Goal: Task Accomplishment & Management: Use online tool/utility

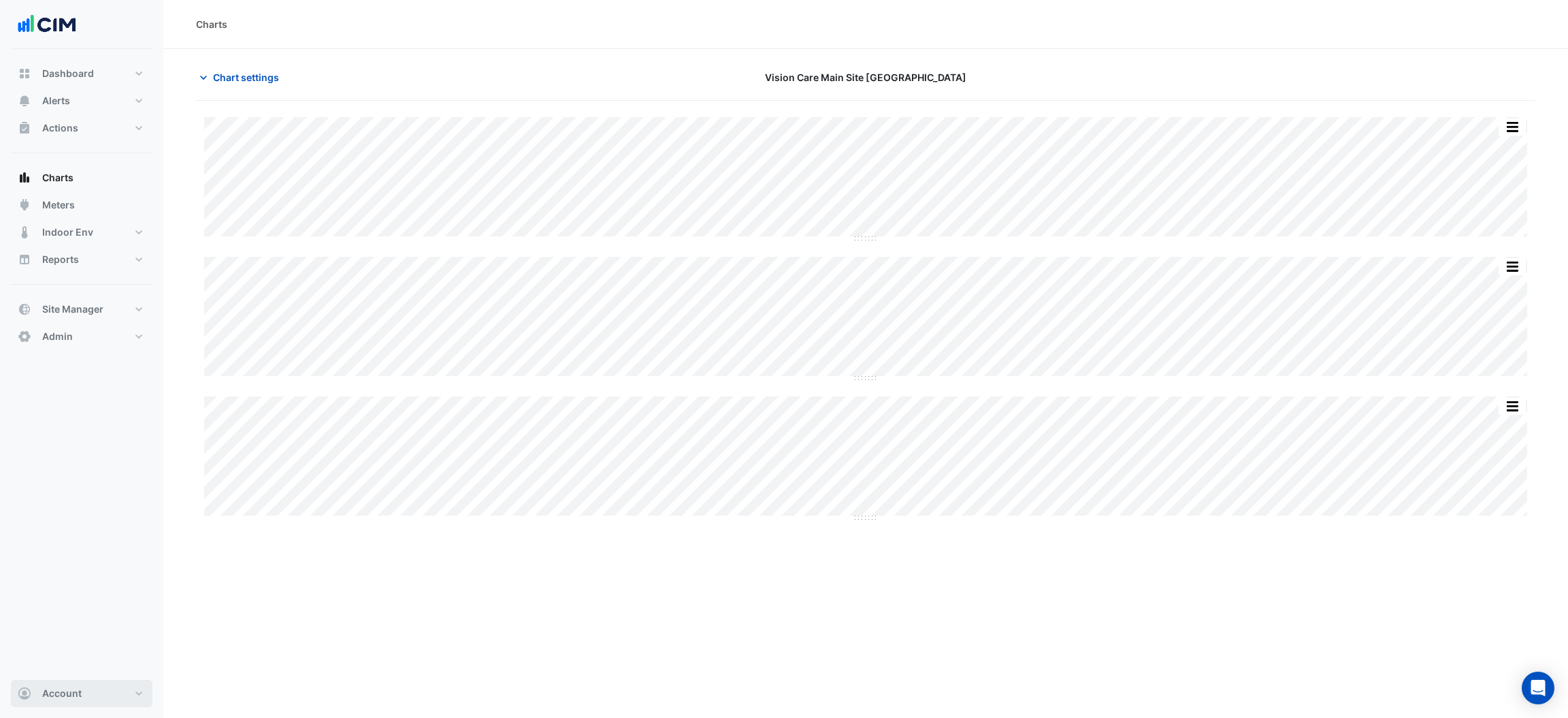
click at [100, 698] on button "Account" at bounding box center [81, 693] width 141 height 27
click at [95, 657] on link "Sign Out" at bounding box center [81, 659] width 129 height 27
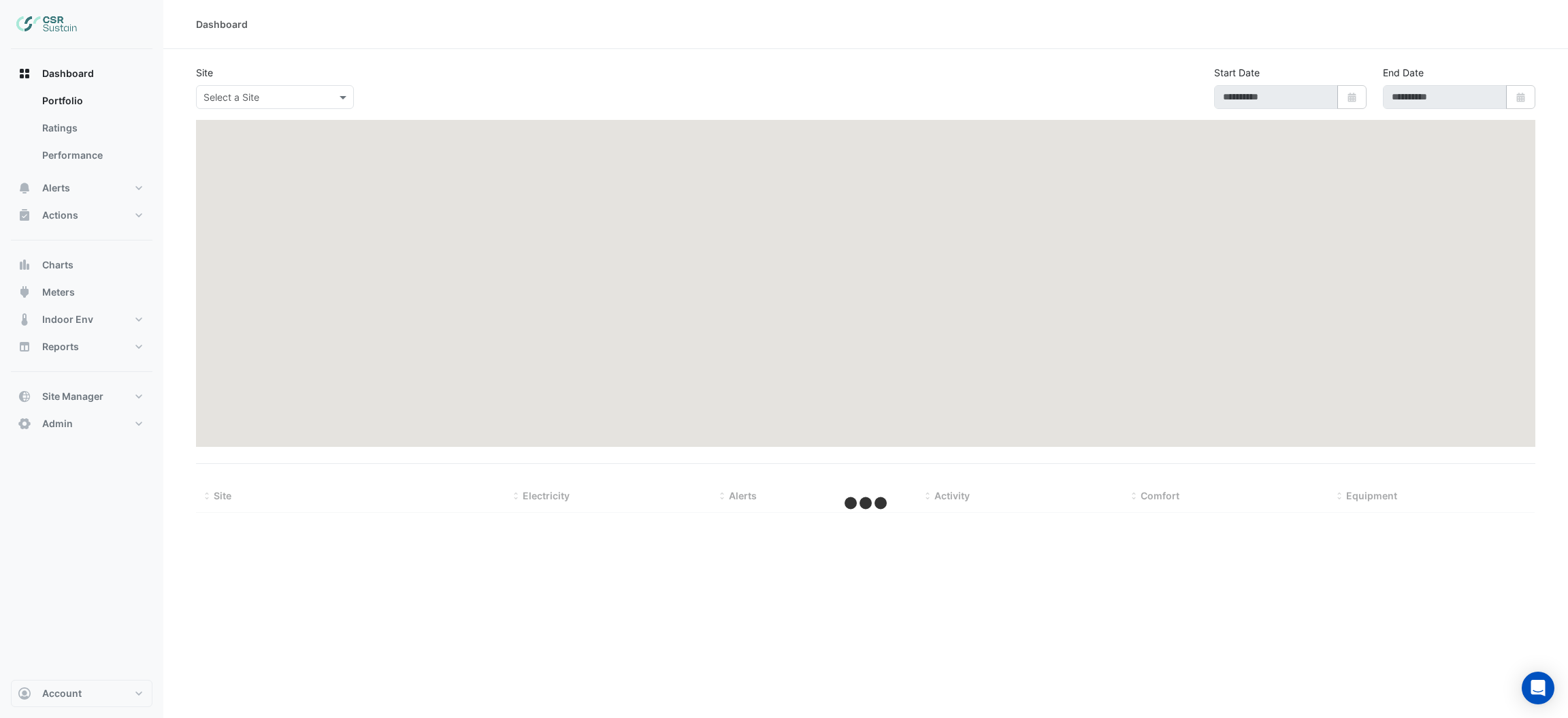
type input "**********"
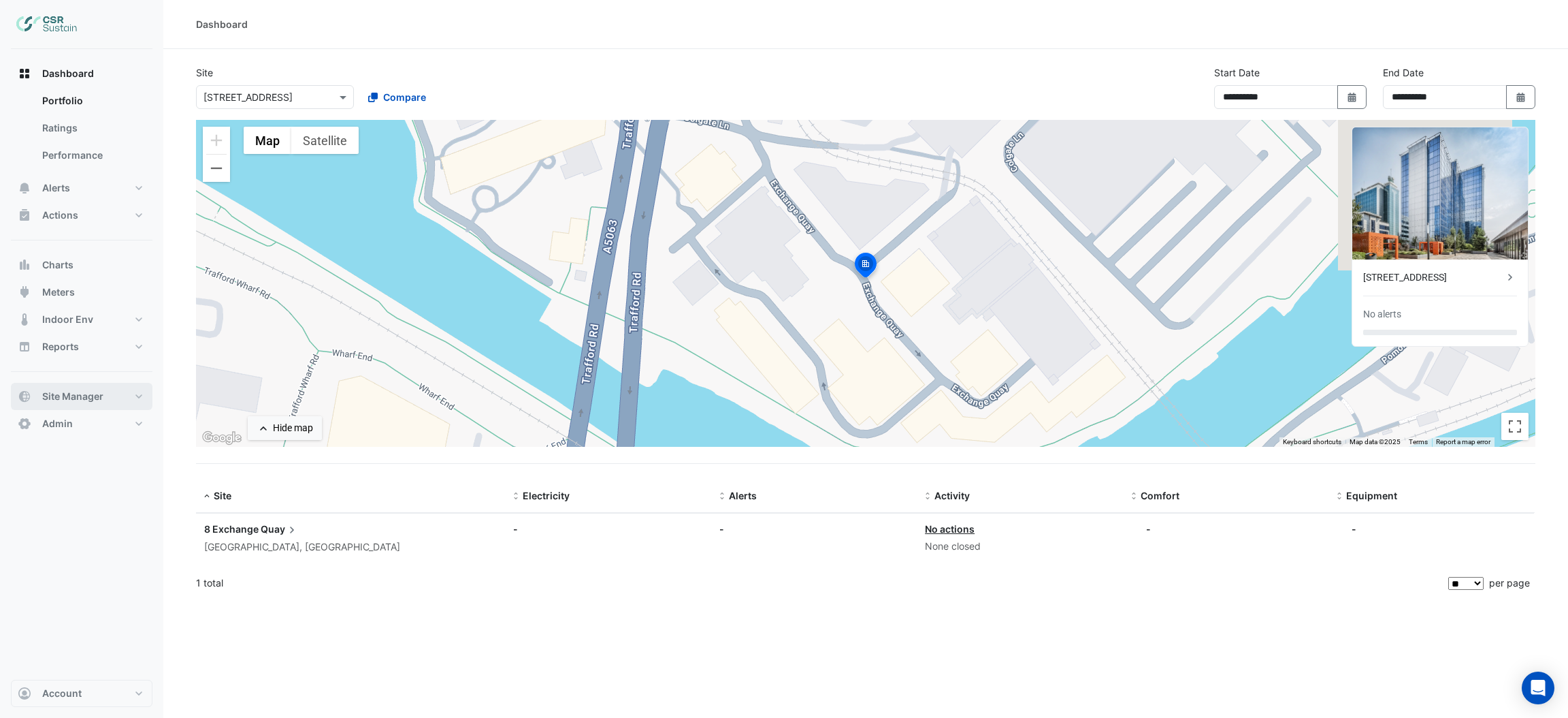
click at [117, 404] on button "Site Manager" at bounding box center [81, 396] width 141 height 27
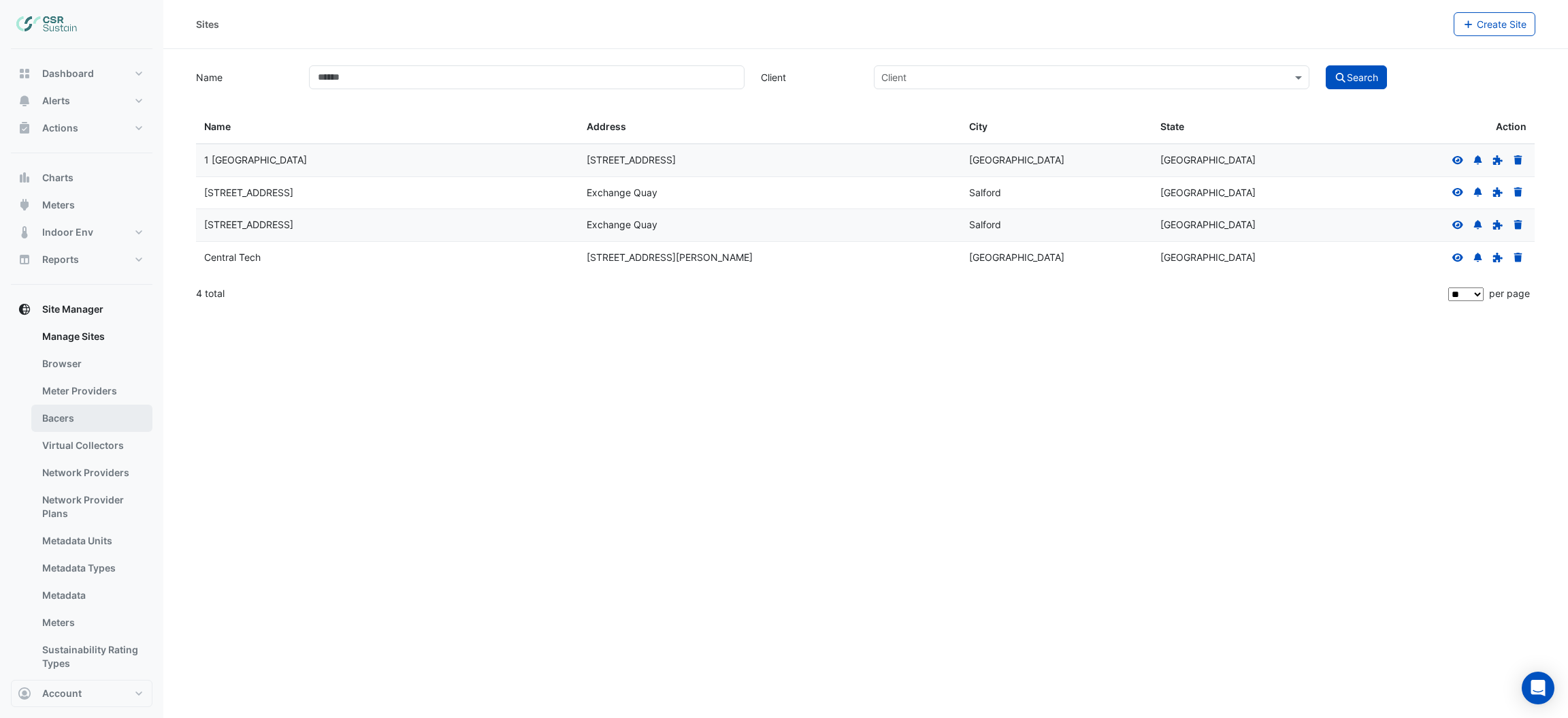
click at [103, 413] on link "Bacers" at bounding box center [91, 418] width 121 height 27
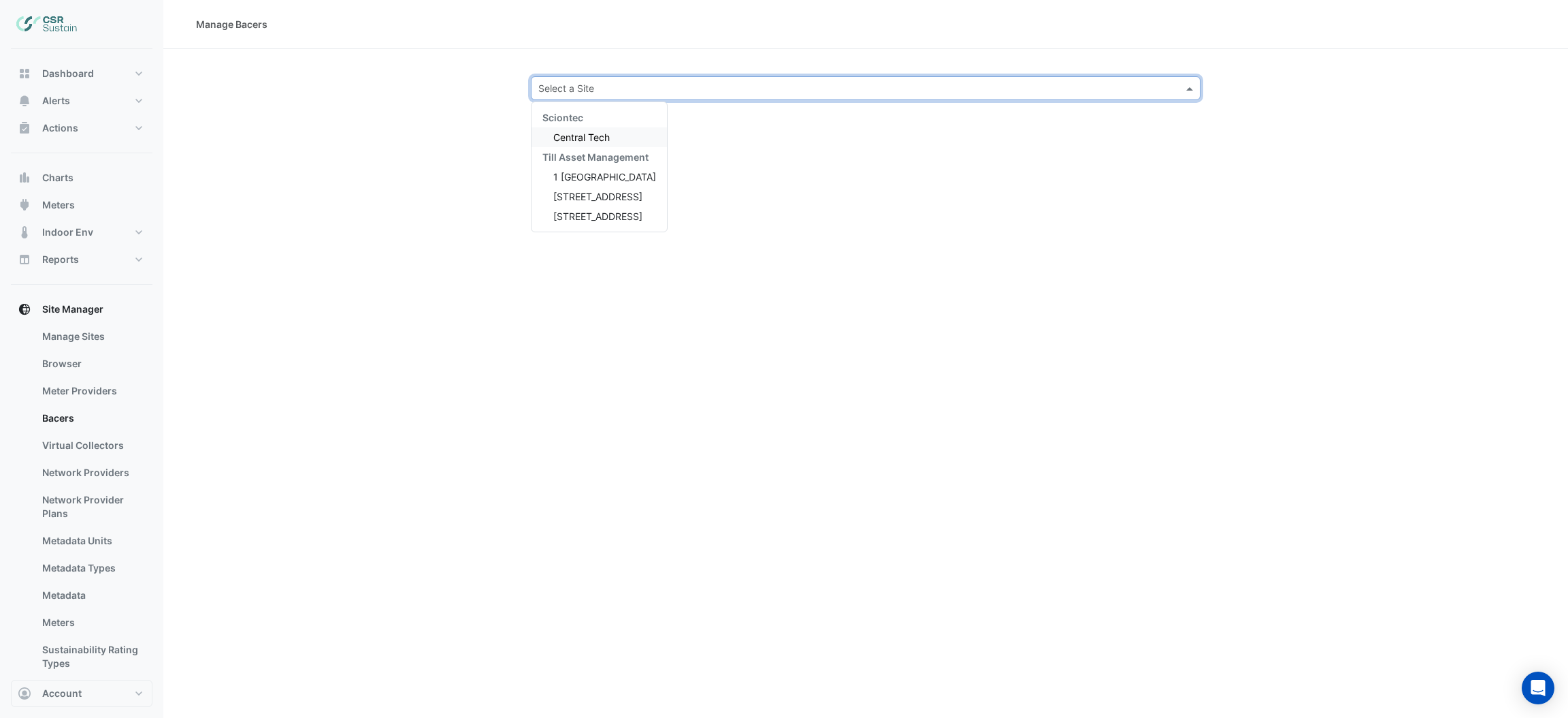
click at [574, 92] on input "text" at bounding box center [852, 88] width 628 height 14
click at [578, 174] on span "1 [GEOGRAPHIC_DATA]" at bounding box center [604, 177] width 102 height 12
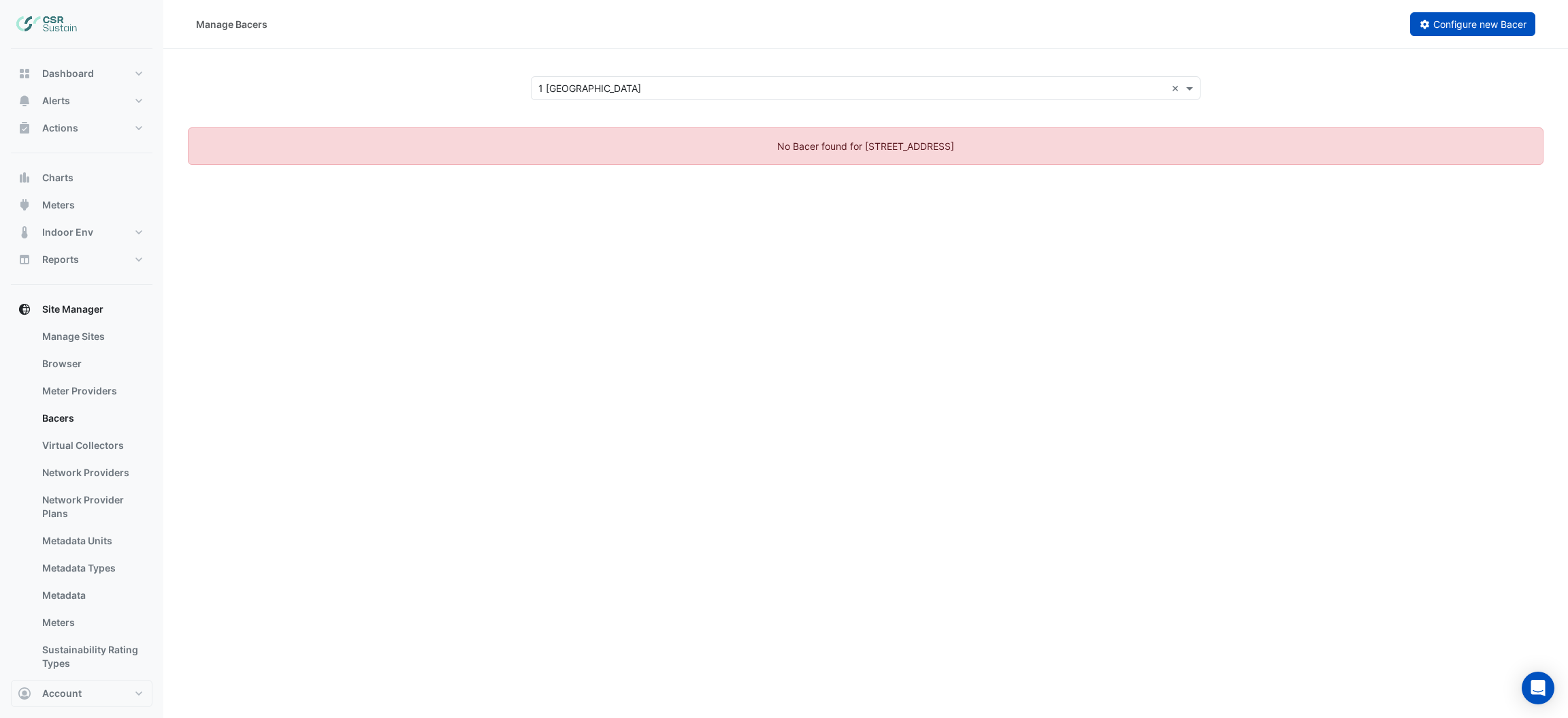
click at [1480, 20] on span "Configure new Bacer" at bounding box center [1480, 24] width 93 height 12
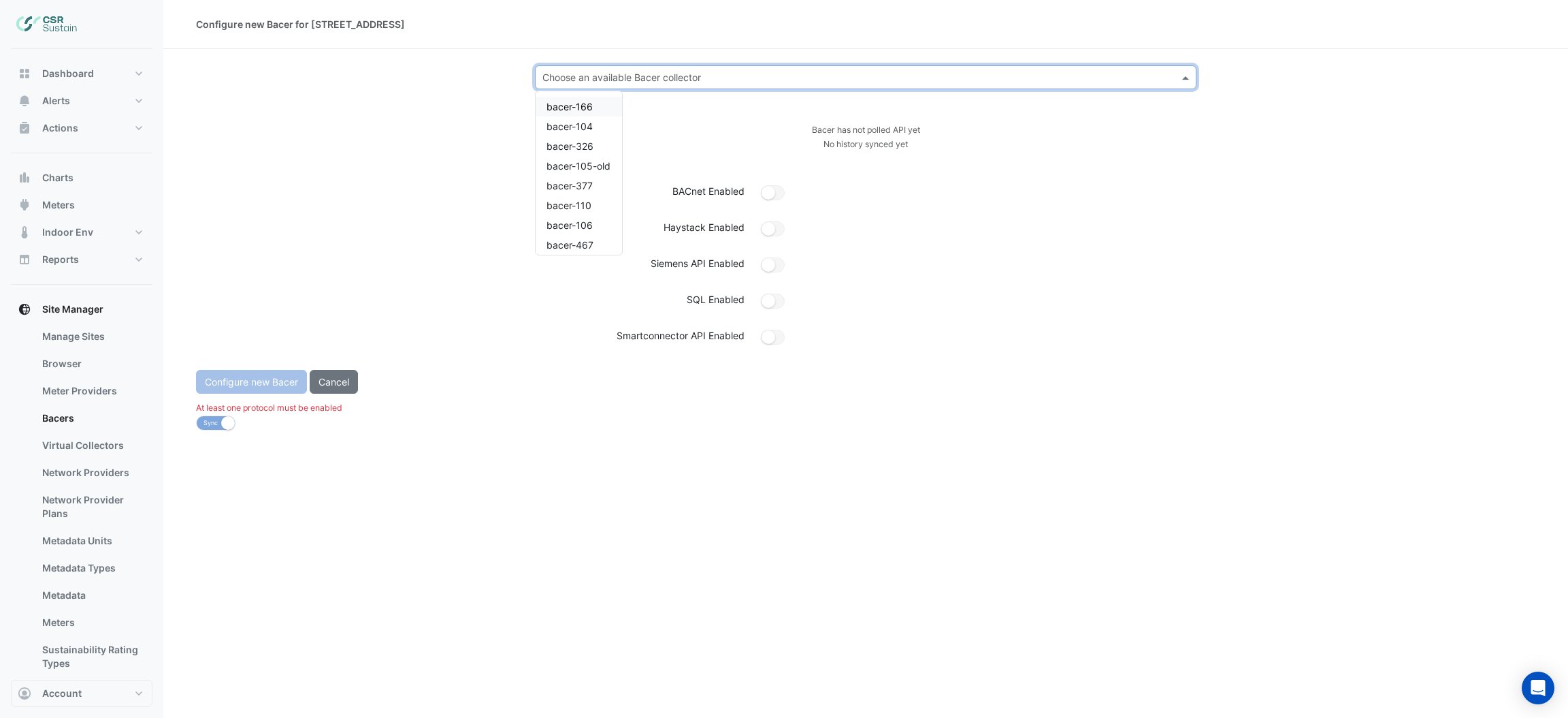
click at [671, 79] on input "text" at bounding box center [852, 78] width 619 height 14
type input "***"
click at [589, 108] on span "bacer-823" at bounding box center [570, 106] width 47 height 12
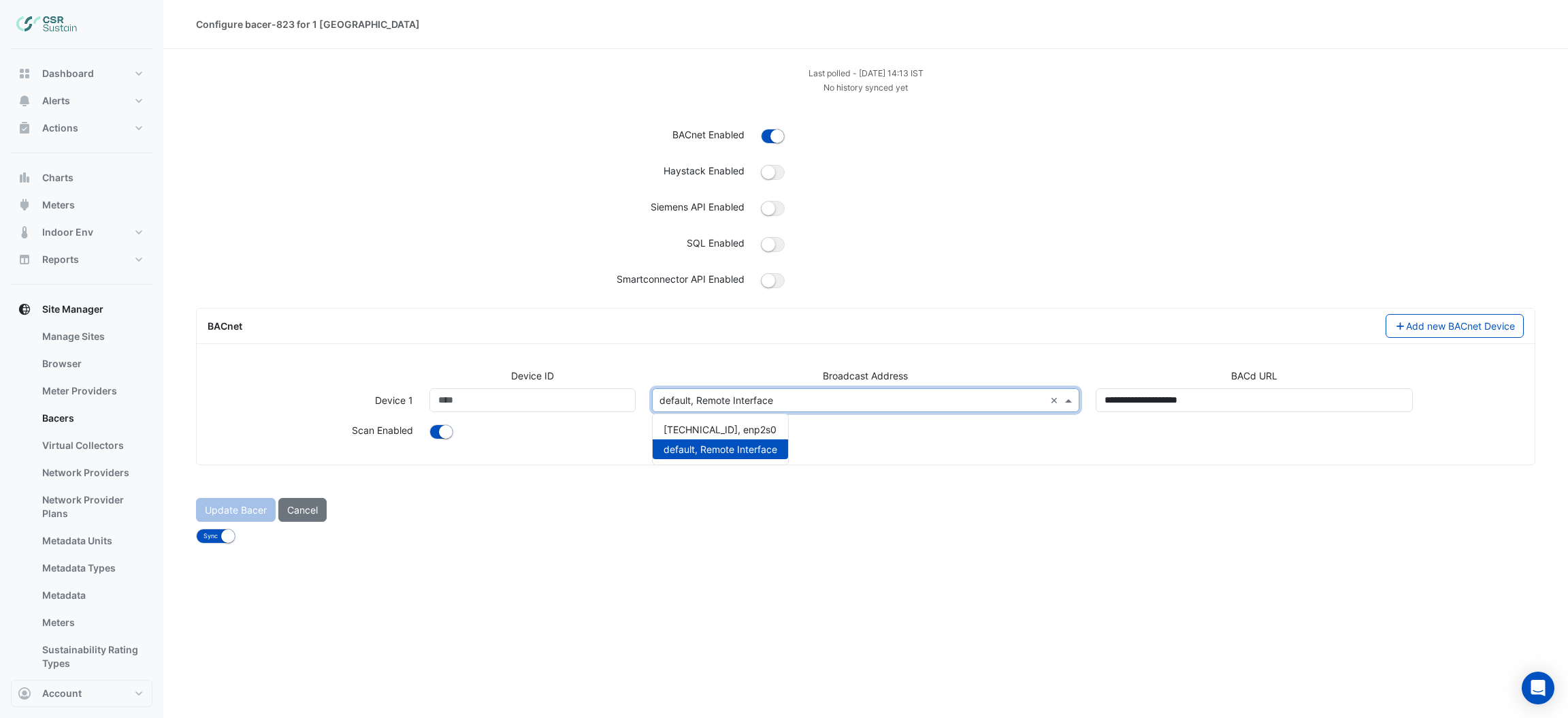
click at [721, 393] on input "text" at bounding box center [853, 400] width 386 height 14
click at [714, 424] on span "[TECHNICAL_ID], enp2s0" at bounding box center [720, 429] width 113 height 12
click at [256, 511] on button "Update Bacer" at bounding box center [236, 510] width 80 height 23
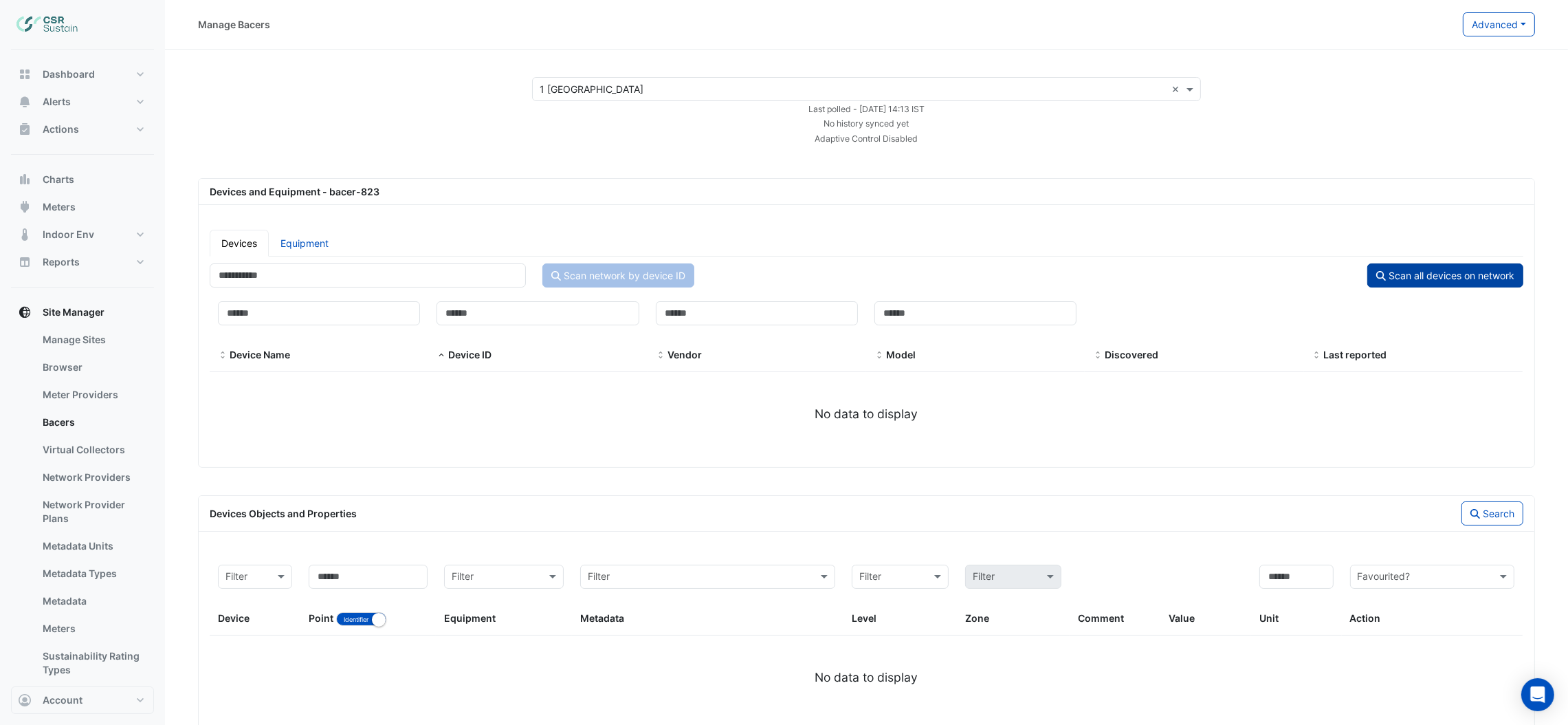
click at [1441, 272] on button "Scan all devices on network" at bounding box center [1446, 276] width 156 height 24
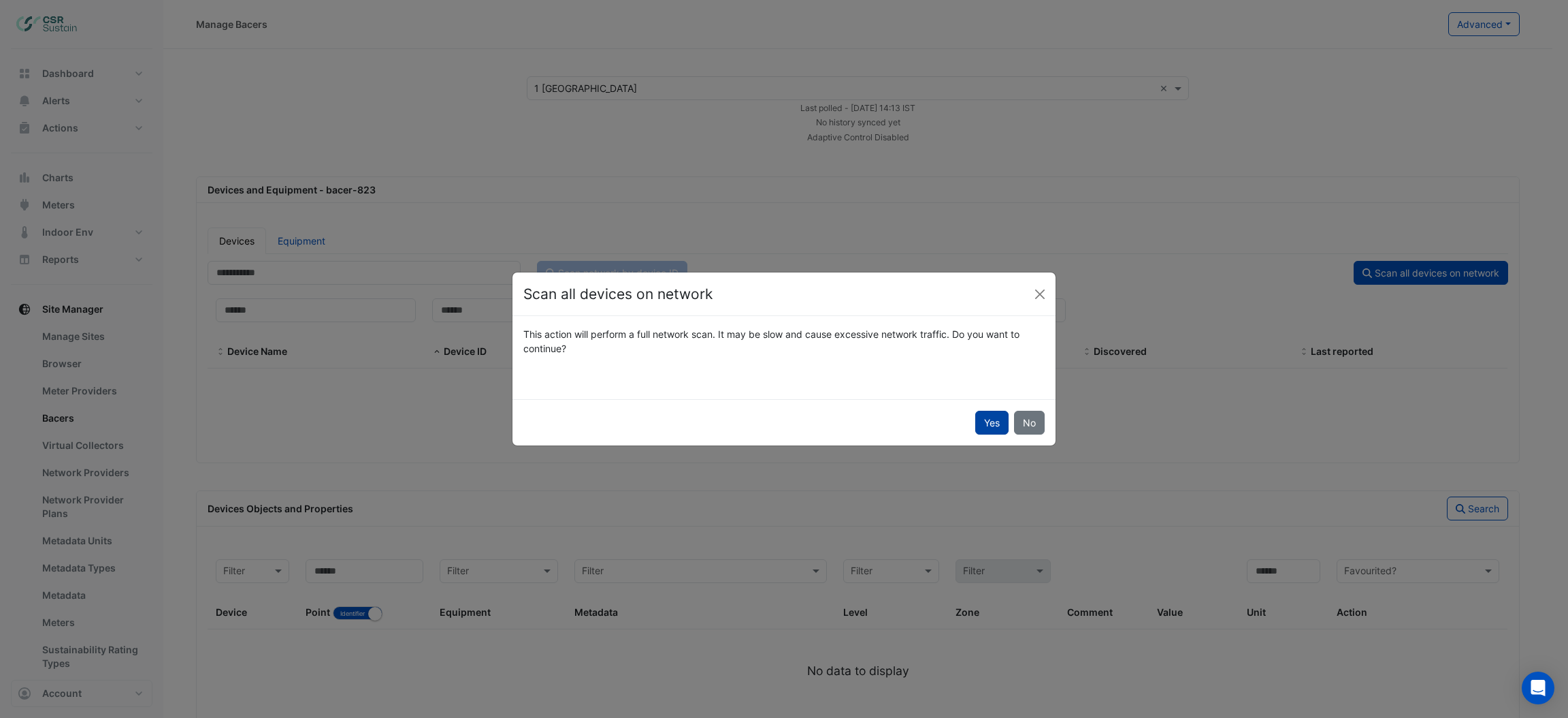
click at [987, 427] on button "Yes" at bounding box center [992, 422] width 34 height 23
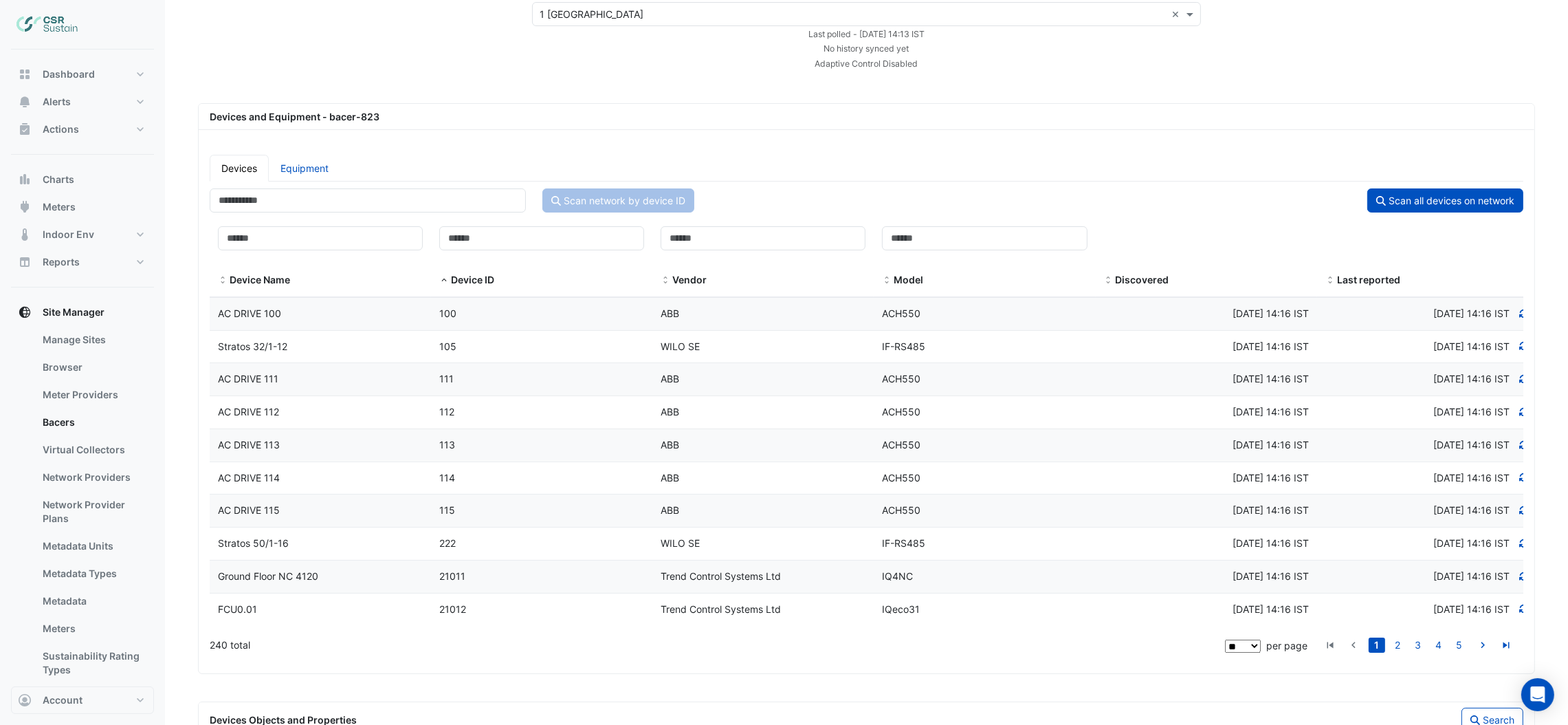
scroll to position [77, 0]
click at [405, 610] on div "FCU0.01" at bounding box center [321, 608] width 221 height 16
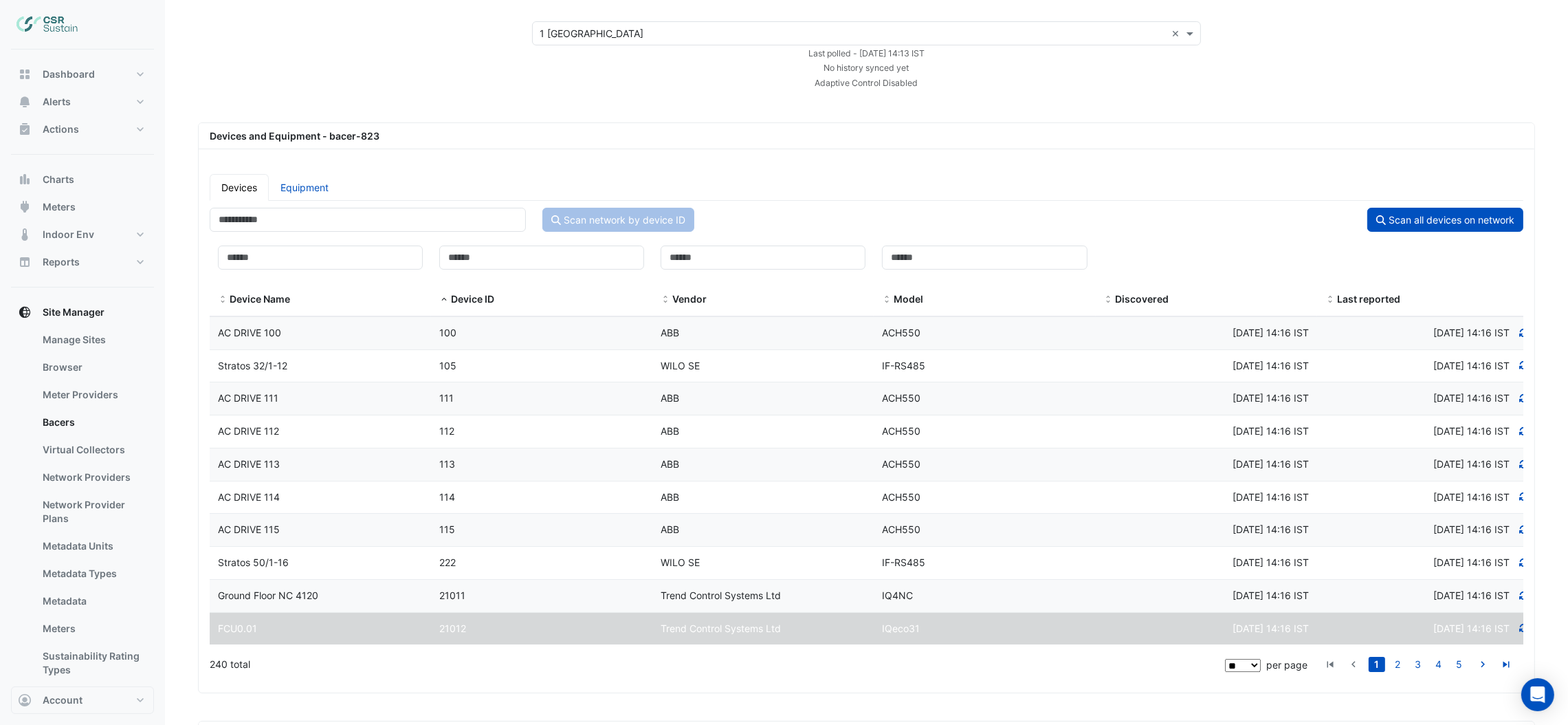
scroll to position [86, 0]
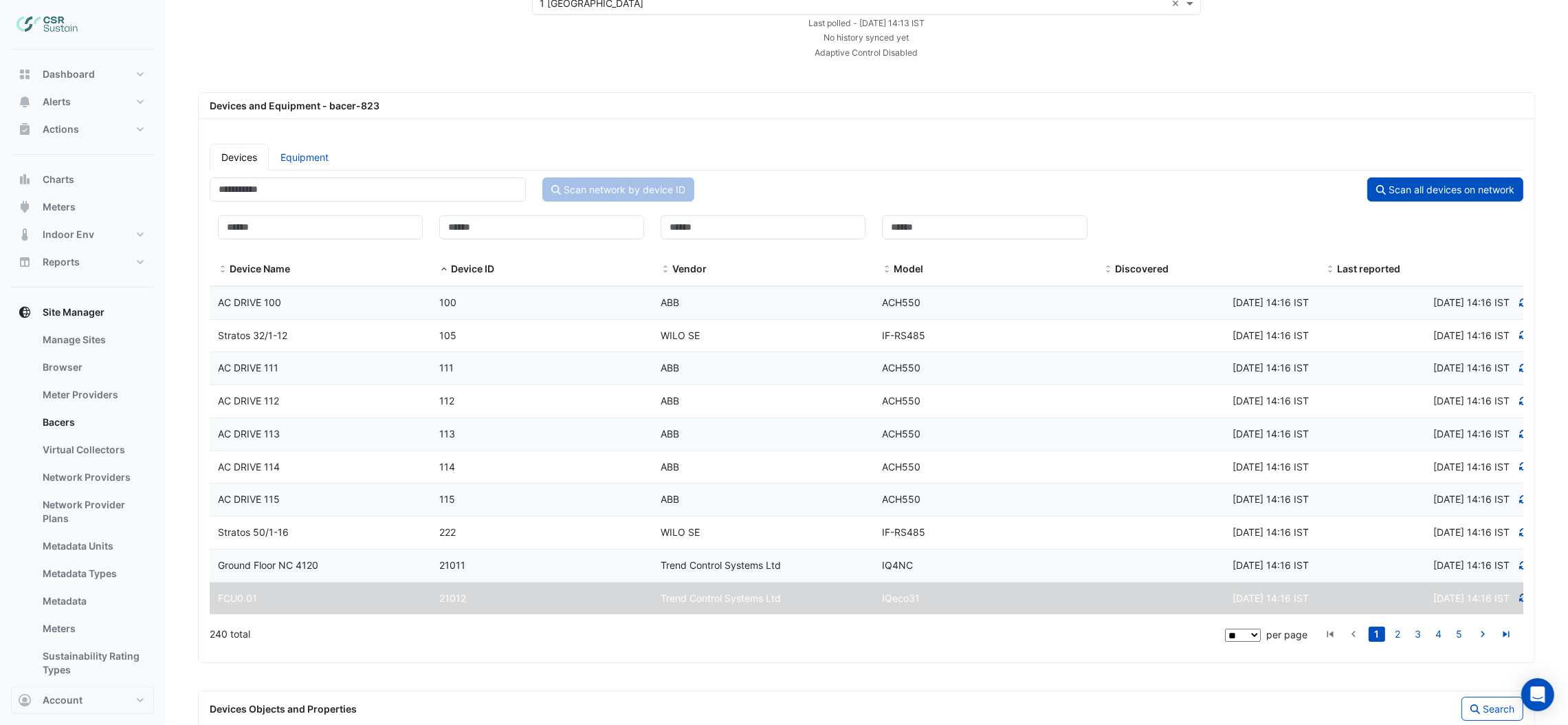
click at [1251, 635] on select "** ** ** ***" at bounding box center [1243, 635] width 36 height 13
select select "***"
click at [1261, 641] on select "** ** ** ***" at bounding box center [1243, 635] width 36 height 13
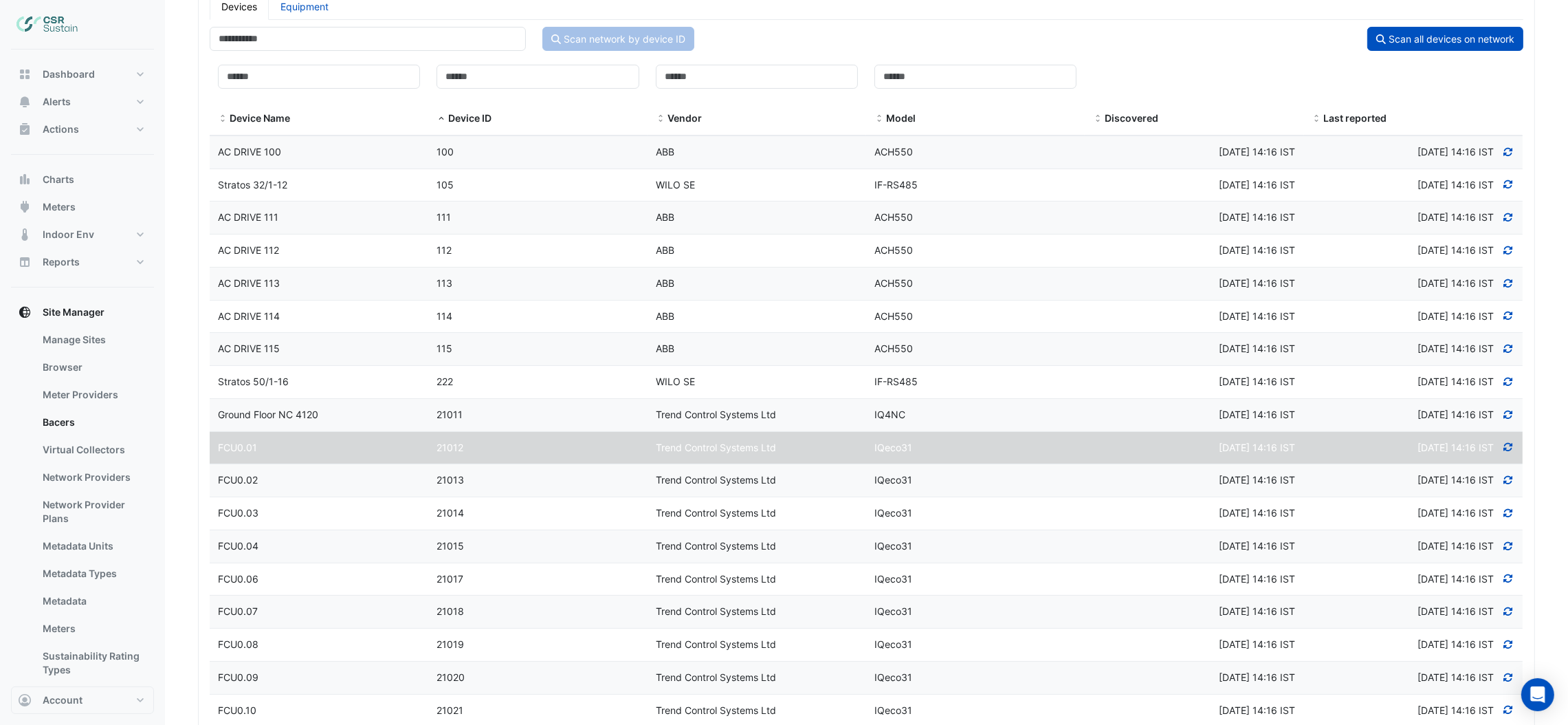
scroll to position [236, 0]
click at [535, 221] on div "111" at bounding box center [537, 218] width 219 height 16
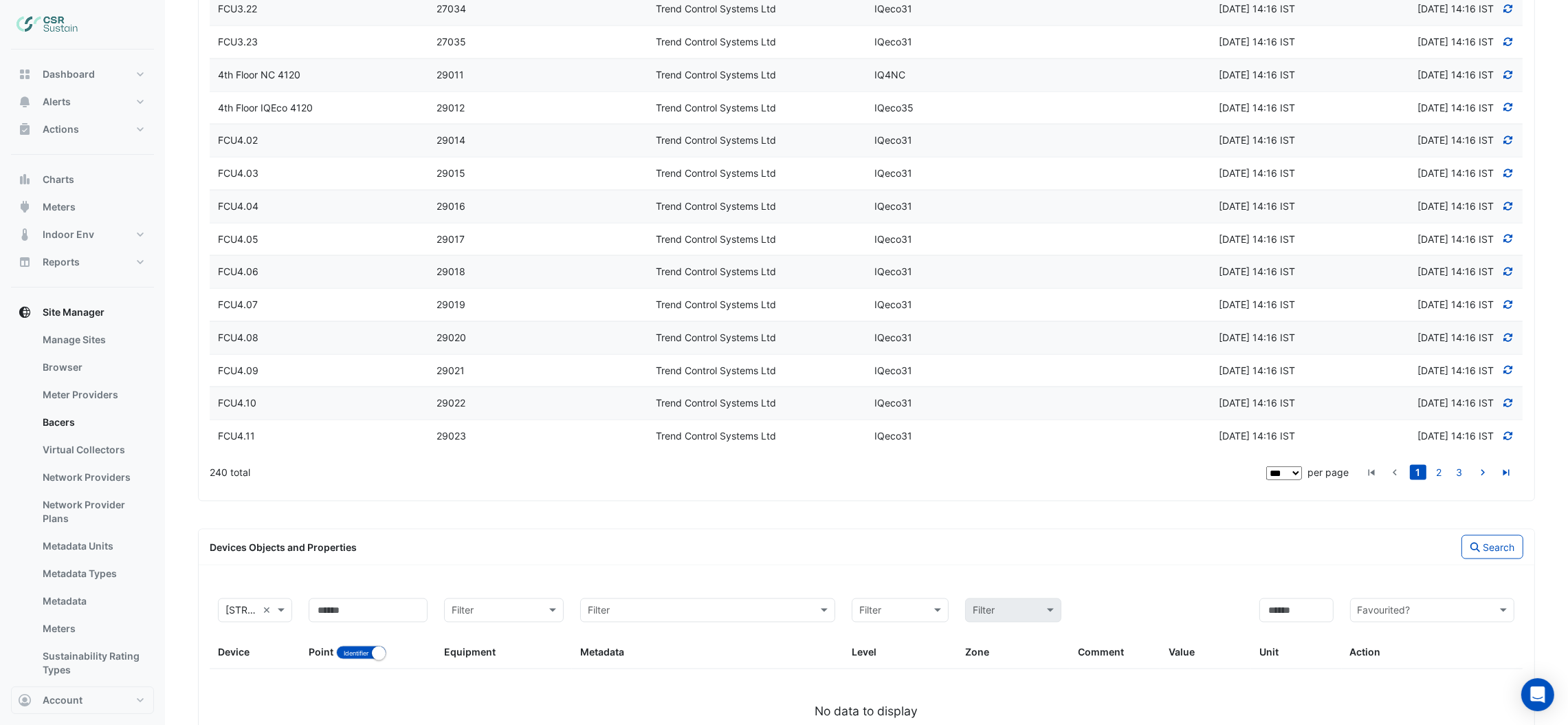
scroll to position [3211, 0]
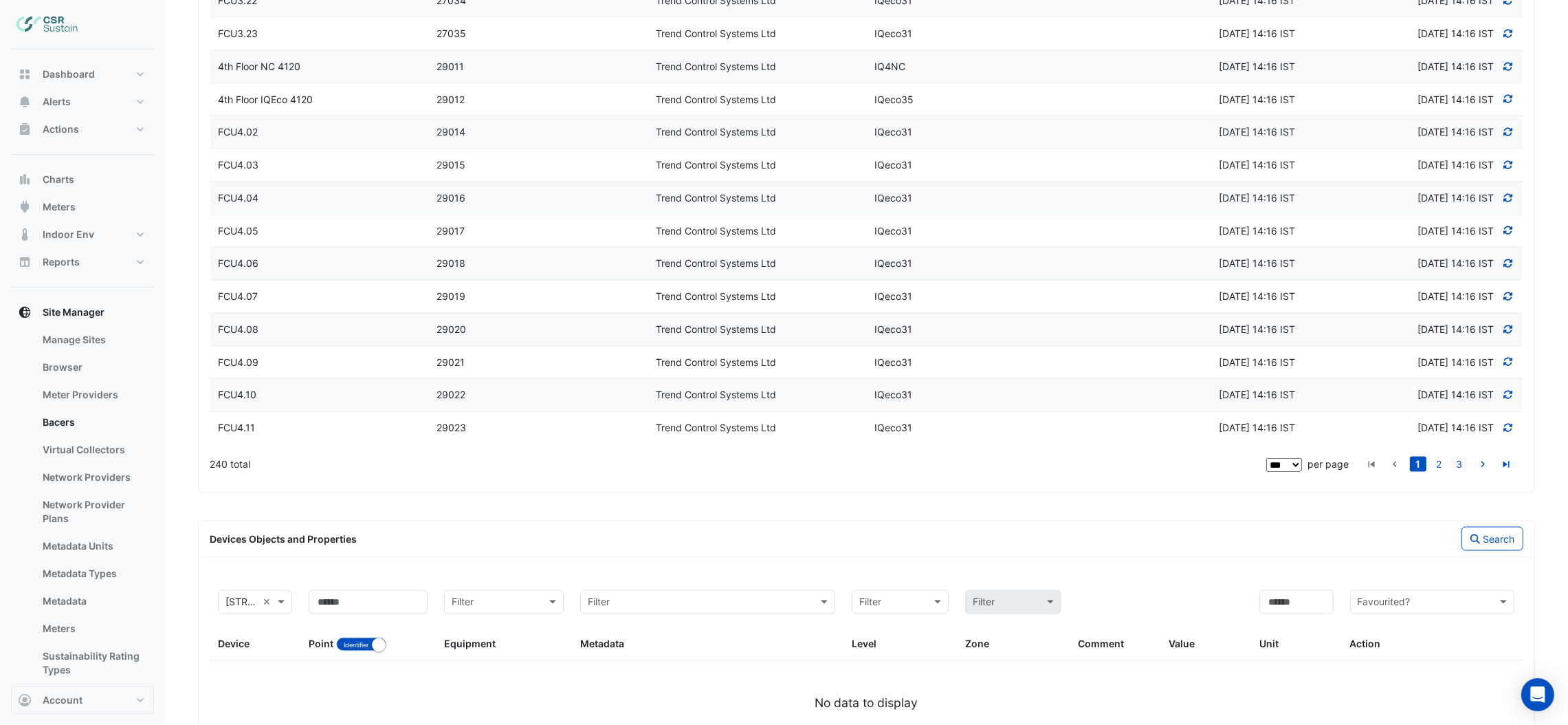
click at [1460, 471] on link "3" at bounding box center [1459, 464] width 17 height 15
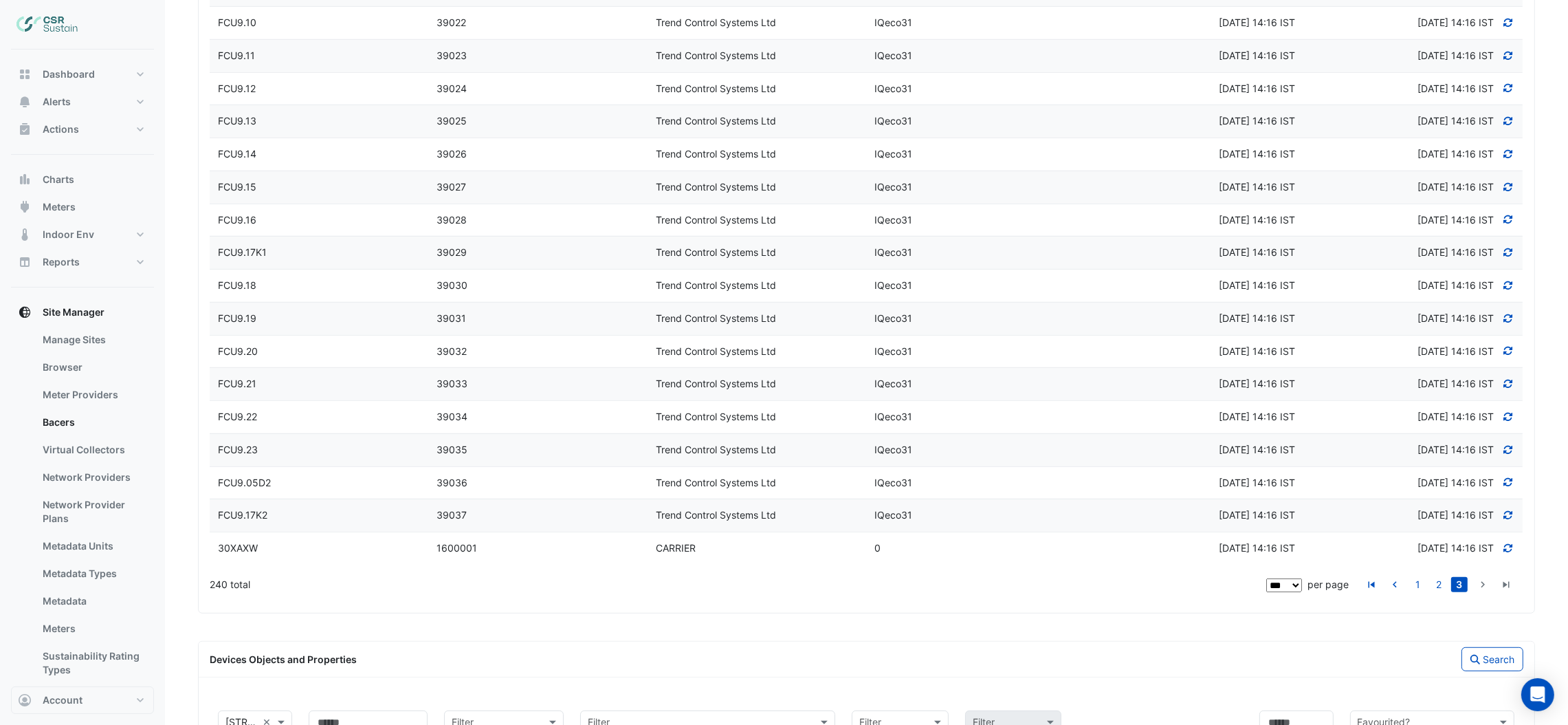
scroll to position [1307, 0]
